Goal: Communication & Community: Participate in discussion

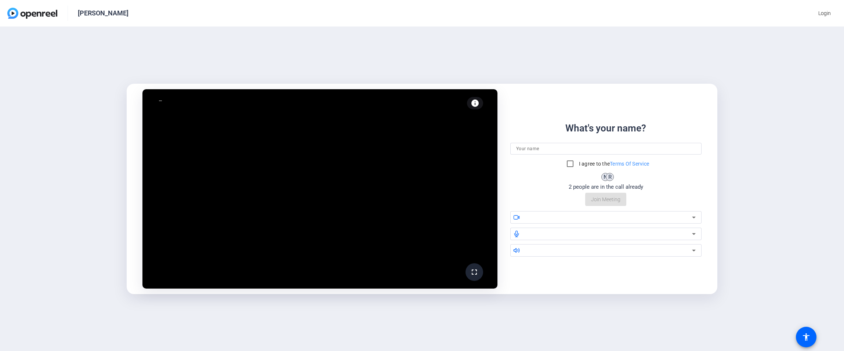
click at [532, 152] on input at bounding box center [606, 148] width 180 height 9
type input "[PERSON_NAME]"
click at [568, 164] on input "I agree to the Terms Of Service" at bounding box center [570, 163] width 15 height 15
click at [570, 163] on input "I agree to the Terms Of Service" at bounding box center [570, 163] width 15 height 15
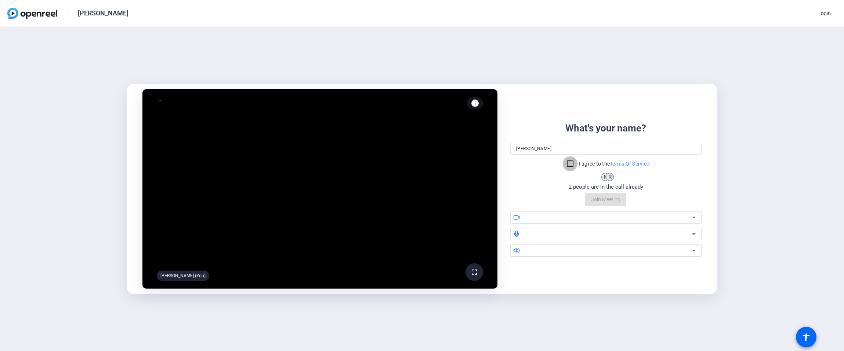
checkbox input "true"
click at [568, 146] on input "[PERSON_NAME]" at bounding box center [606, 148] width 180 height 9
click at [572, 148] on input "[PERSON_NAME]" at bounding box center [606, 148] width 180 height 9
click at [559, 147] on input "[PERSON_NAME]" at bounding box center [606, 148] width 180 height 9
type input "[PERSON_NAME]"
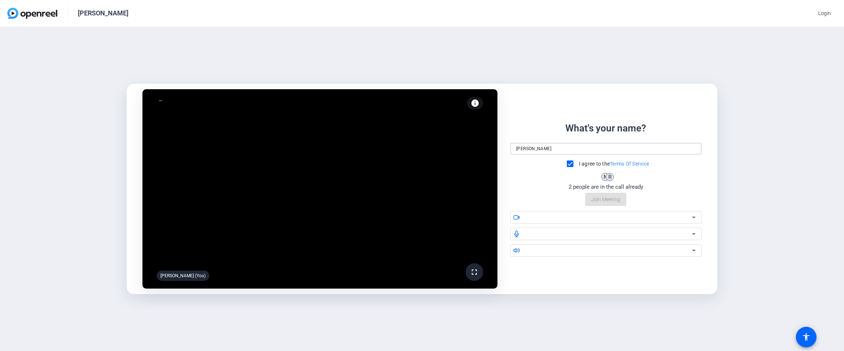
click at [604, 201] on div "What's your name? [PERSON_NAME] I agree to the Terms Of Service N R 2 people ar…" at bounding box center [606, 163] width 191 height 85
drag, startPoint x: 580, startPoint y: 217, endPoint x: 570, endPoint y: 210, distance: 12.4
click at [570, 210] on div "What's your name? [PERSON_NAME] I agree to the Terms Of Service N R 2 people ar…" at bounding box center [606, 189] width 191 height 136
click at [600, 214] on div at bounding box center [609, 217] width 167 height 9
click at [602, 197] on span "Join Meeting" at bounding box center [605, 200] width 29 height 8
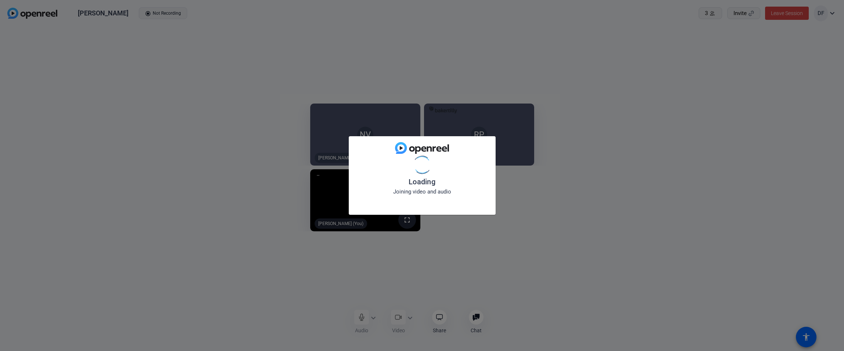
click at [411, 314] on div "Loading Joining video and audio" at bounding box center [422, 175] width 844 height 351
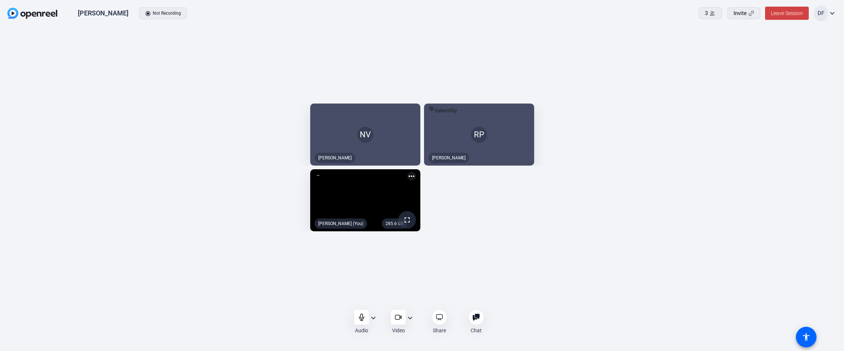
click at [410, 320] on mat-icon "expand_more" at bounding box center [410, 318] width 9 height 9
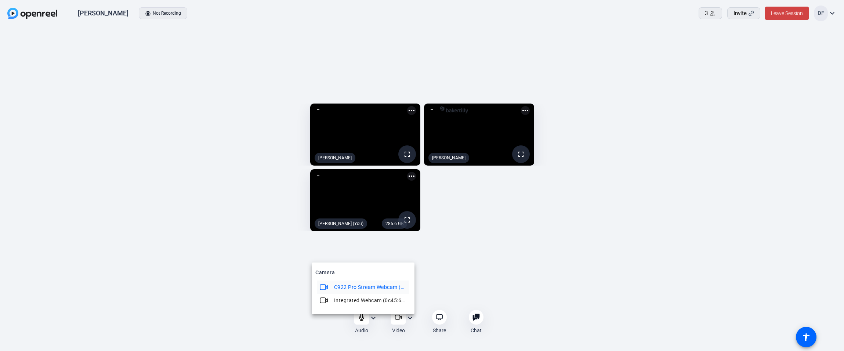
click at [482, 268] on div at bounding box center [422, 175] width 844 height 351
click at [373, 318] on mat-icon "expand_more" at bounding box center [373, 318] width 9 height 9
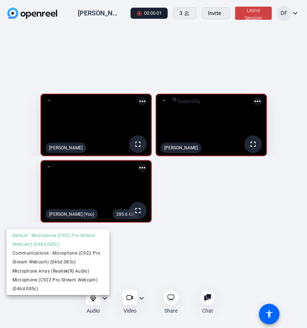
click at [267, 200] on div at bounding box center [153, 164] width 307 height 328
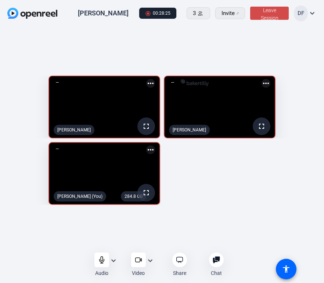
click at [272, 16] on span "Leave Session" at bounding box center [270, 14] width 18 height 14
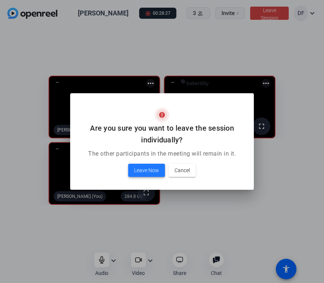
click at [140, 170] on span "Leave Now" at bounding box center [146, 170] width 25 height 9
